Goal: Task Accomplishment & Management: Manage account settings

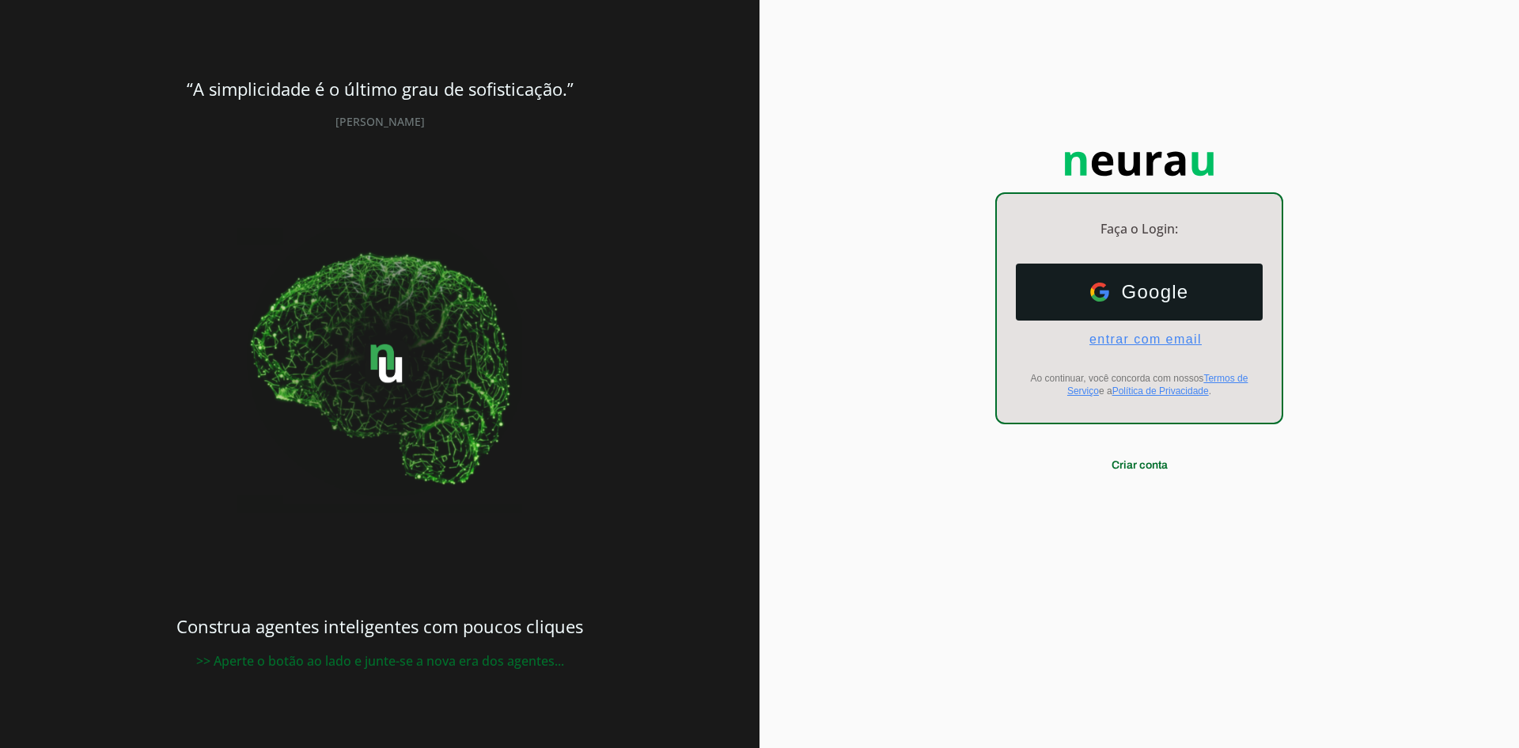
click at [753, 342] on span "entrar com email" at bounding box center [1139, 339] width 125 height 14
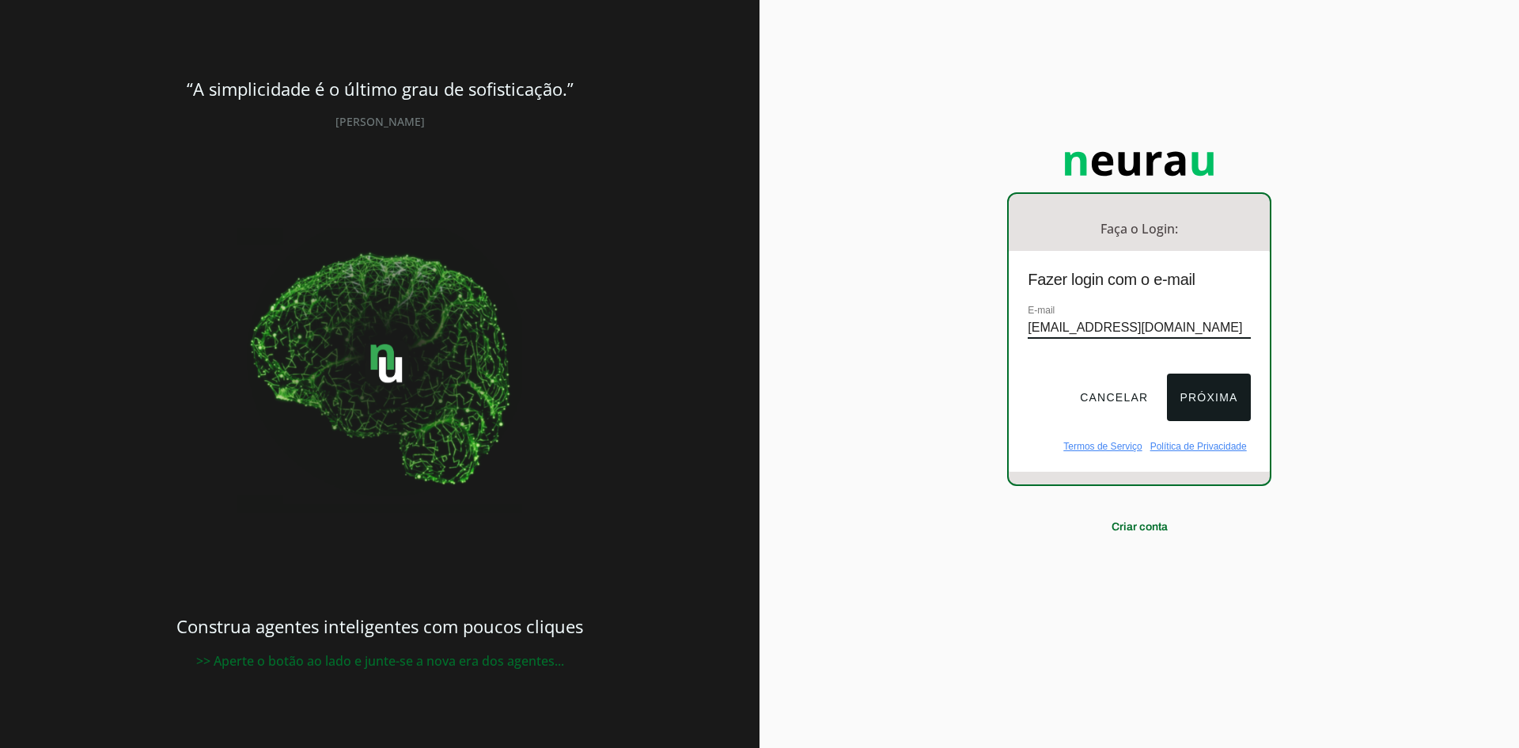
type input "[EMAIL_ADDRESS][DOMAIN_NAME]"
click at [753, 390] on button "Próxima" at bounding box center [1208, 397] width 83 height 47
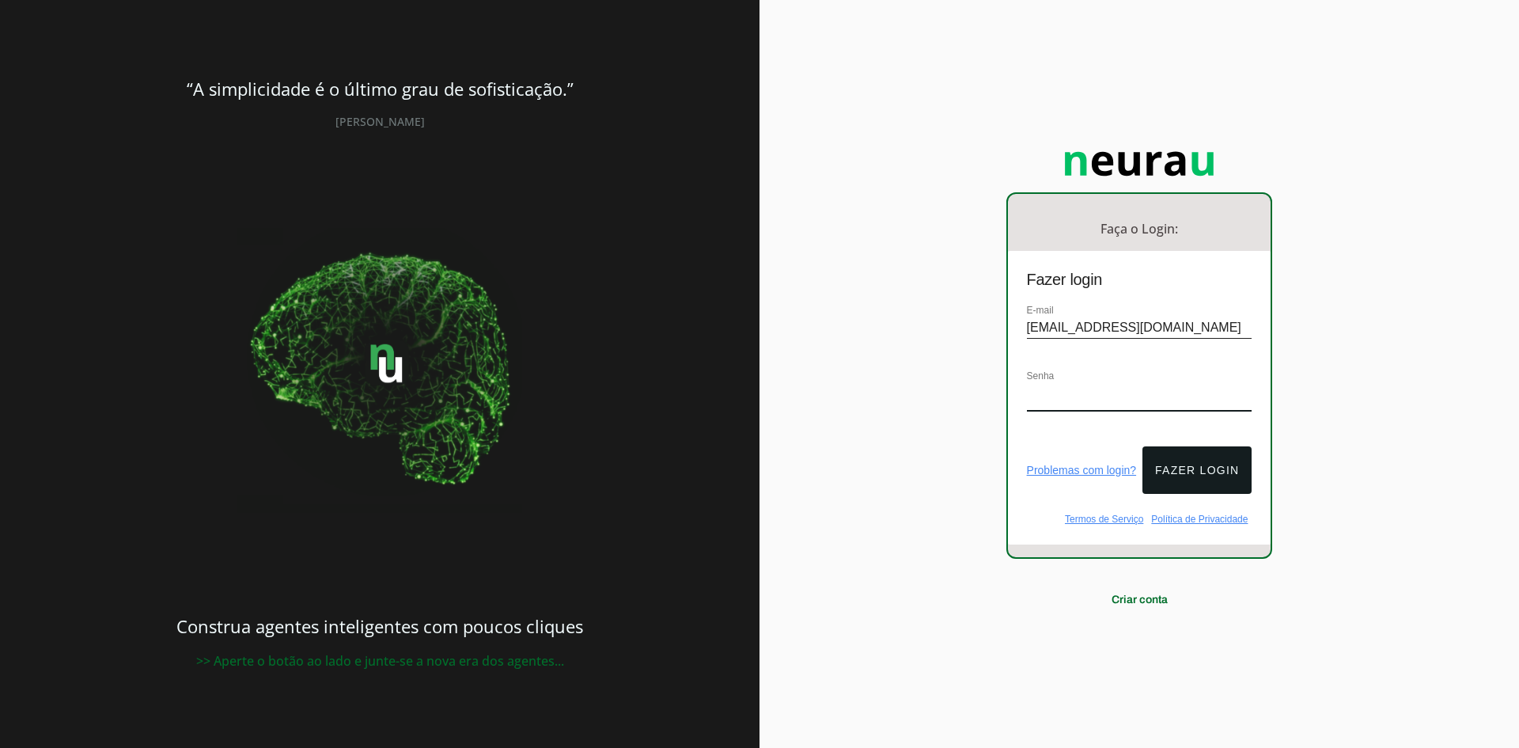
click at [753, 381] on div "Senha" at bounding box center [1140, 397] width 226 height 60
click at [753, 448] on div "Faça o Login: dashboard Ir para o dashboard Fazer login E-mail [EMAIL_ADDRESS][…" at bounding box center [1140, 374] width 760 height 748
click at [753, 397] on div "Faça o Login: dashboard Ir para o dashboard Fazer login E-mail [EMAIL_ADDRESS][…" at bounding box center [1140, 374] width 760 height 748
click at [753, 457] on button "Fazer login" at bounding box center [1197, 469] width 109 height 47
